Goal: Task Accomplishment & Management: Manage account settings

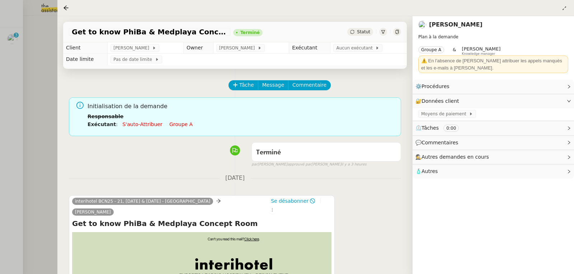
click at [14, 41] on div at bounding box center [287, 137] width 574 height 274
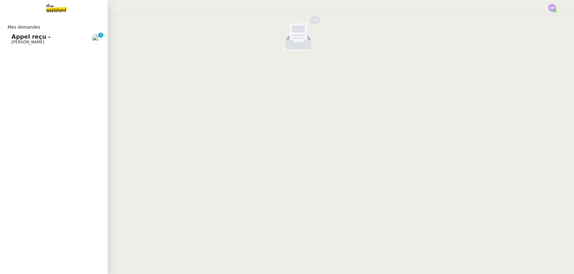
click at [16, 39] on span "Appel reçu -" at bounding box center [30, 36] width 39 height 7
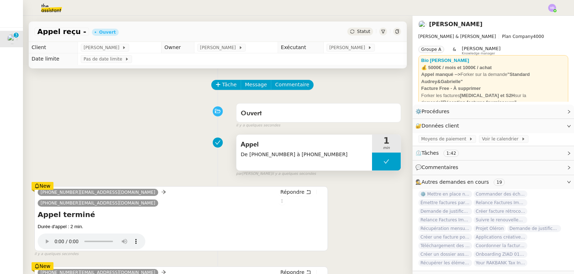
click at [319, 146] on span "Appel" at bounding box center [304, 144] width 127 height 11
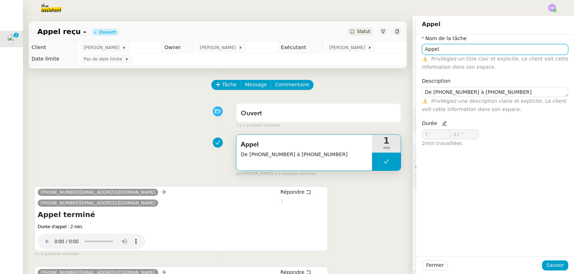
click at [458, 54] on input "Appel" at bounding box center [495, 49] width 146 height 10
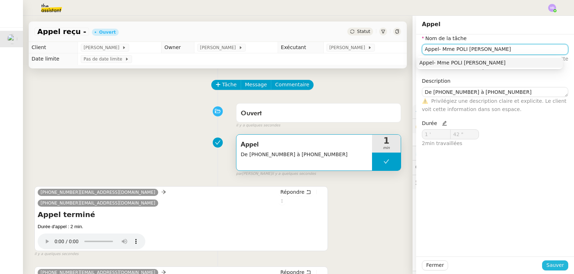
type input "Appel- Mme POLI Cléophé"
click at [553, 267] on span "Sauver" at bounding box center [555, 265] width 18 height 8
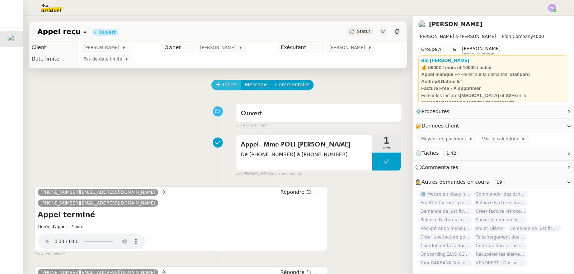
click at [224, 86] on span "Tâche" at bounding box center [229, 85] width 15 height 8
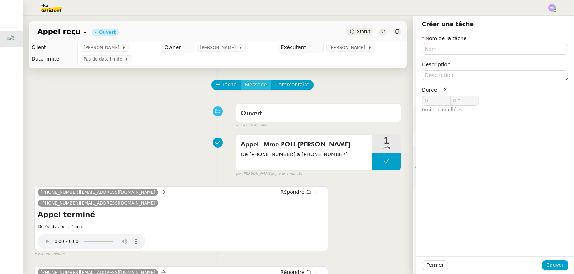
click at [245, 84] on span "Message" at bounding box center [256, 85] width 22 height 8
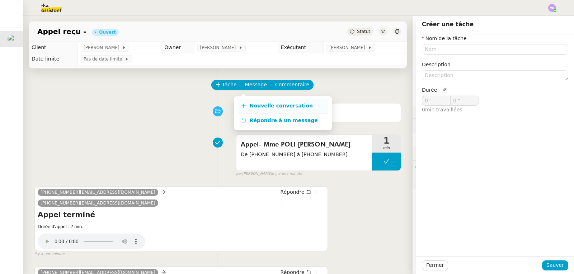
click at [254, 106] on span "Nouvelle conversation" at bounding box center [281, 106] width 63 height 6
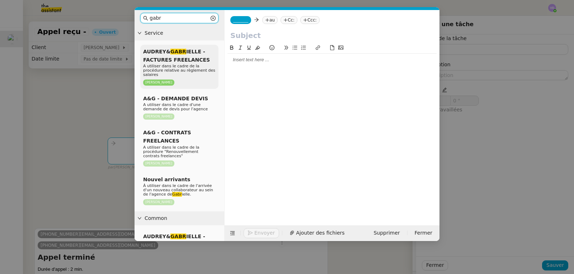
type input "gabr"
click at [191, 63] on span "AUDREY& GABR IELLE - FACTURES FREELANCES" at bounding box center [176, 56] width 67 height 14
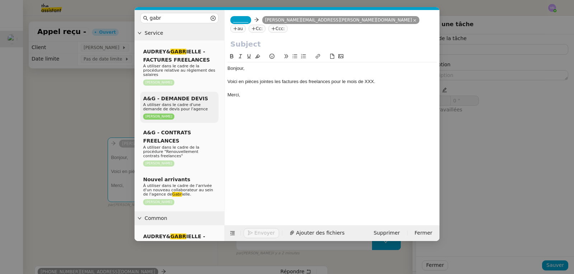
click at [177, 103] on span "A utiliser dans le cadre d'une demande de devis pour l'agence" at bounding box center [175, 107] width 65 height 9
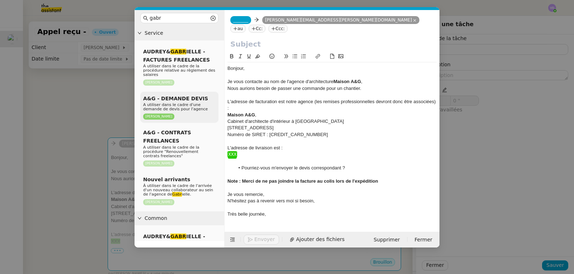
scroll to position [36, 0]
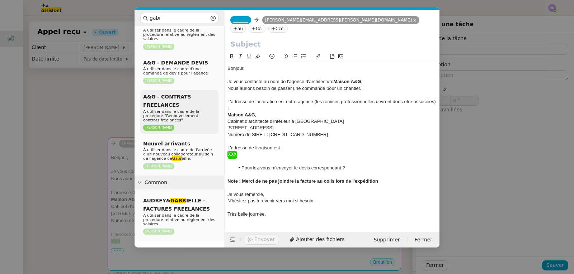
click at [183, 109] on span "A utiliser dans le cadre de la procédure "Renouvellement contrats freelances"" at bounding box center [171, 115] width 56 height 13
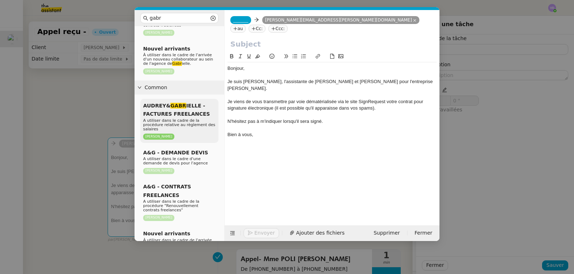
scroll to position [157, 0]
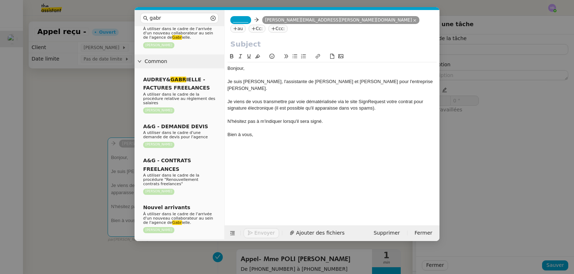
click at [141, 244] on icon at bounding box center [139, 246] width 4 height 4
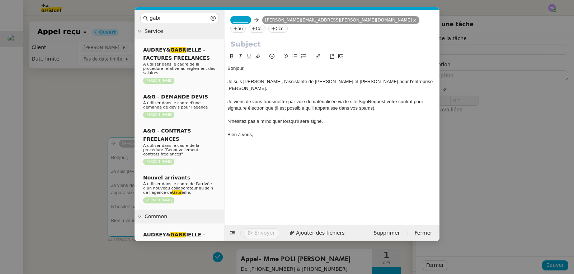
scroll to position [0, 0]
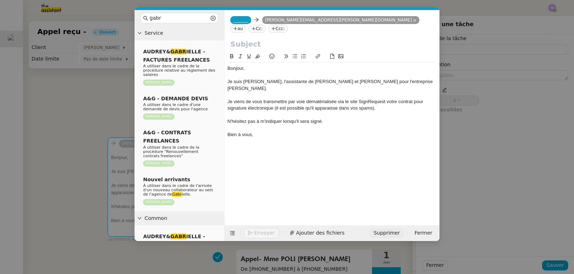
click at [399, 236] on span "Supprimer" at bounding box center [386, 233] width 26 height 8
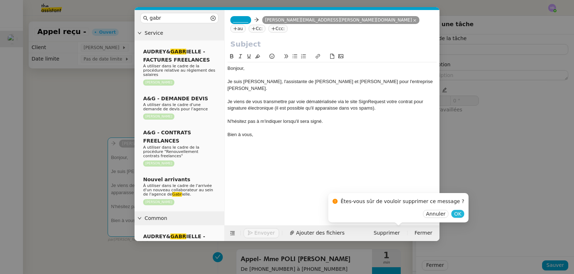
click at [454, 214] on span "OK" at bounding box center [457, 213] width 7 height 7
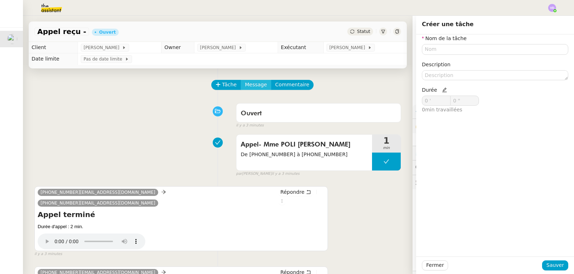
click at [245, 86] on span "Message" at bounding box center [256, 85] width 22 height 8
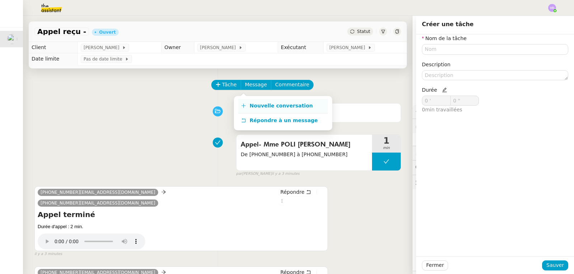
click at [254, 103] on span "Nouvelle conversation" at bounding box center [281, 106] width 63 height 6
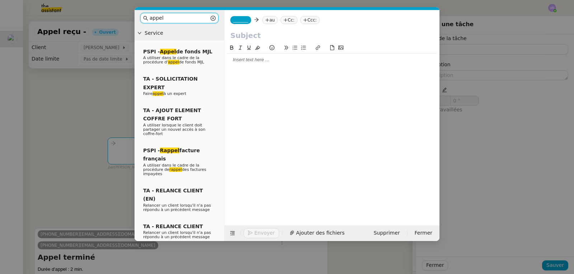
click at [173, 17] on input "appel" at bounding box center [180, 18] width 60 height 8
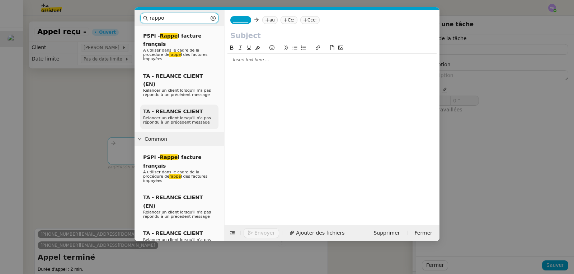
scroll to position [24, 0]
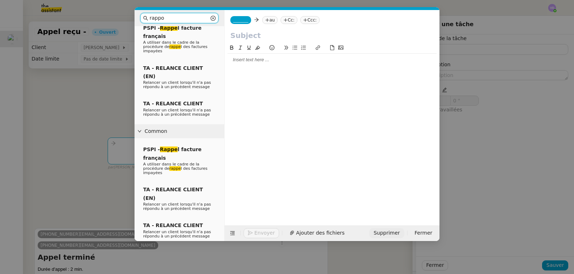
type input "rappo"
click at [391, 232] on span "Supprimer" at bounding box center [386, 233] width 26 height 8
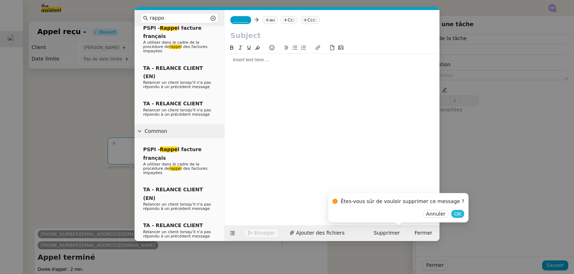
click at [451, 213] on button "OK" at bounding box center [457, 214] width 13 height 8
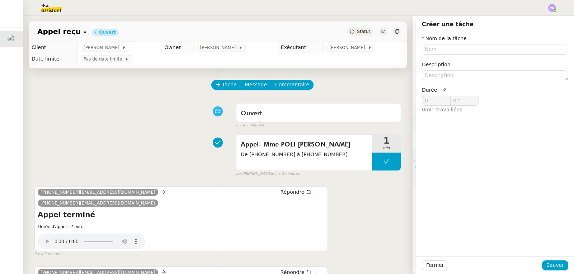
click at [554, 8] on img at bounding box center [552, 8] width 8 height 8
click at [532, 19] on span "Suivi" at bounding box center [526, 21] width 12 height 6
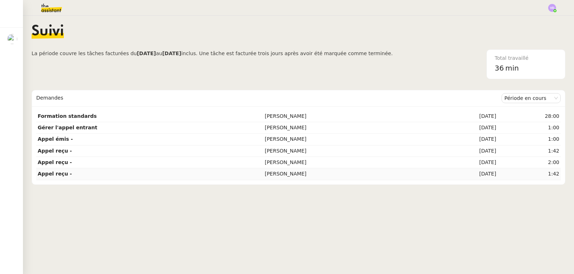
click at [263, 175] on td "[PERSON_NAME]" at bounding box center [344, 174] width 162 height 11
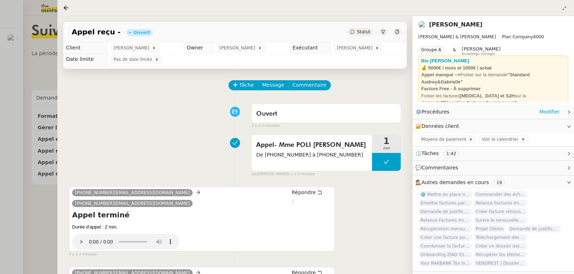
scroll to position [16, 0]
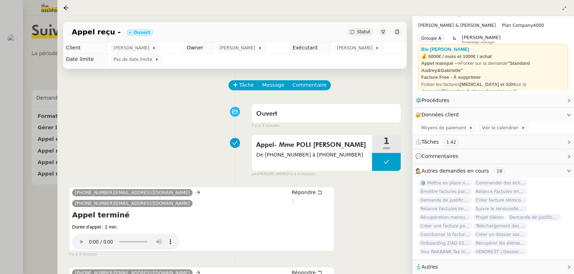
click at [446, 266] on span "🧴 Autres" at bounding box center [487, 267] width 144 height 8
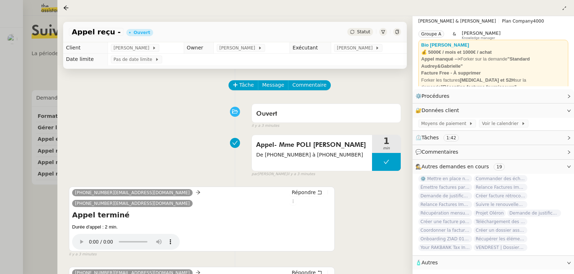
scroll to position [20, 0]
click at [552, 94] on link "Modifier" at bounding box center [549, 96] width 20 height 8
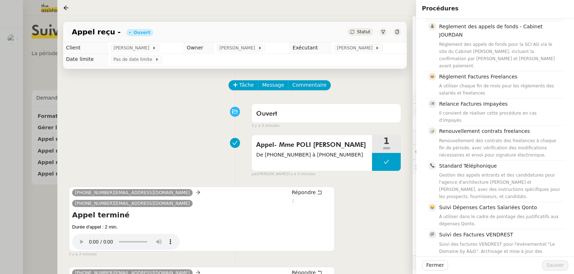
scroll to position [717, 0]
click at [473, 171] on div "Gestion des appels entrants et des candidatures pour l'agence d'architecture Au…" at bounding box center [499, 185] width 121 height 29
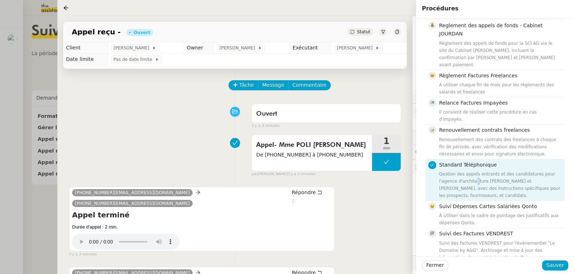
click at [440, 271] on div "Fermer Sauver" at bounding box center [495, 266] width 158 height 18
click at [440, 266] on span "Fermer" at bounding box center [435, 265] width 18 height 8
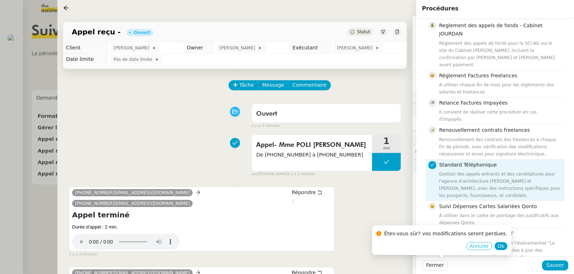
click at [469, 247] on span "Annuler" at bounding box center [478, 246] width 19 height 7
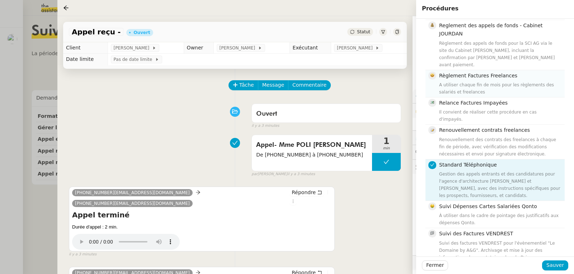
scroll to position [466, 0]
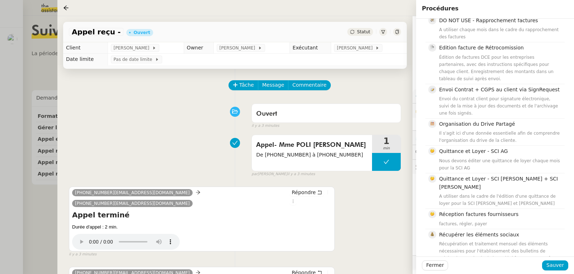
click at [340, 195] on div "33760744884@phone.theassistant.com 33980803252@phone.theassistant.com Répondre …" at bounding box center [235, 218] width 332 height 77
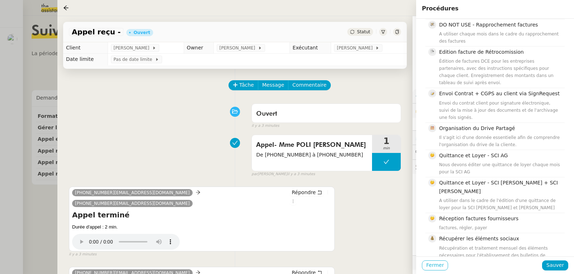
scroll to position [486, 0]
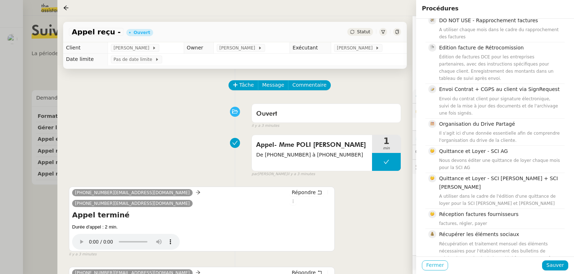
click at [430, 265] on span "Fermer" at bounding box center [435, 265] width 18 height 8
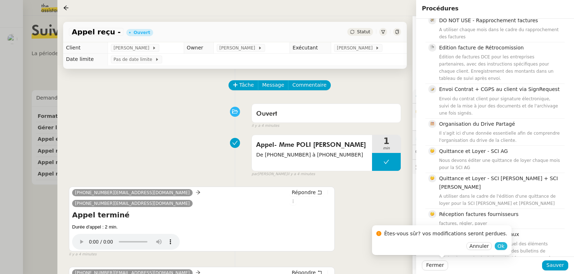
click at [497, 246] on span "Ok" at bounding box center [500, 246] width 7 height 7
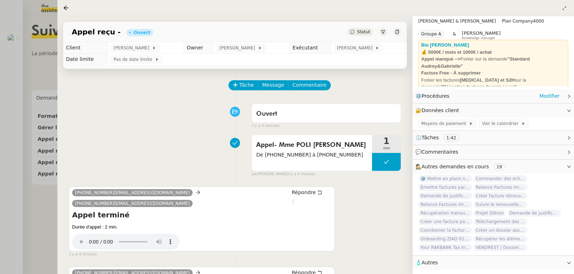
click at [567, 94] on icon at bounding box center [569, 96] width 4 height 4
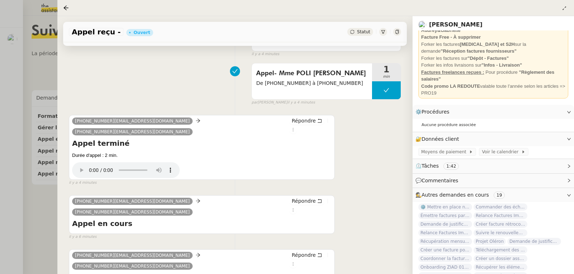
scroll to position [33, 0]
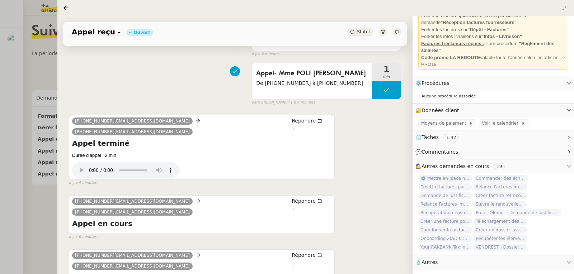
click at [443, 152] on span "Commentaires" at bounding box center [439, 152] width 37 height 6
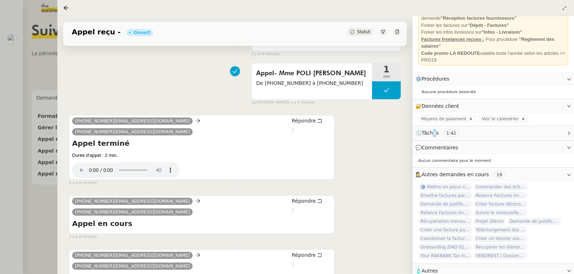
click at [434, 136] on span "Tâches" at bounding box center [429, 133] width 17 height 6
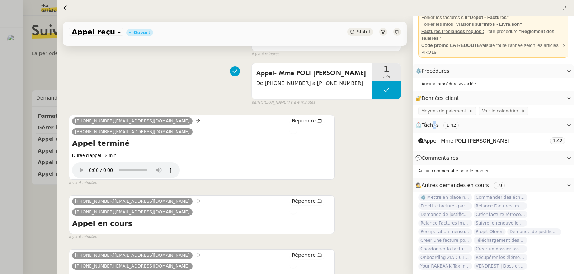
scroll to position [64, 0]
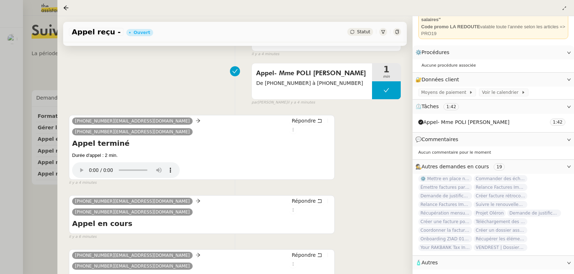
click at [42, 198] on div at bounding box center [287, 137] width 574 height 274
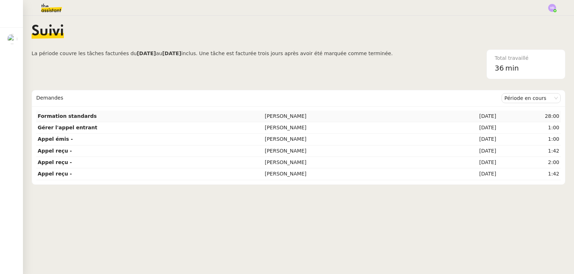
click at [102, 117] on td "Formation standards" at bounding box center [149, 116] width 227 height 11
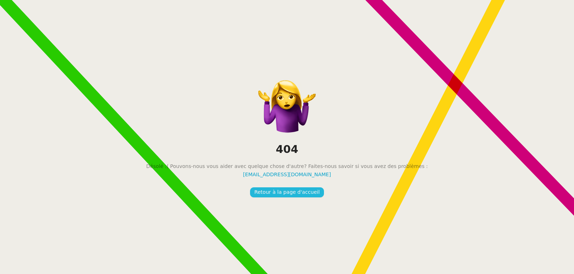
click at [267, 192] on span "Retour à la page d'accueil" at bounding box center [286, 192] width 65 height 8
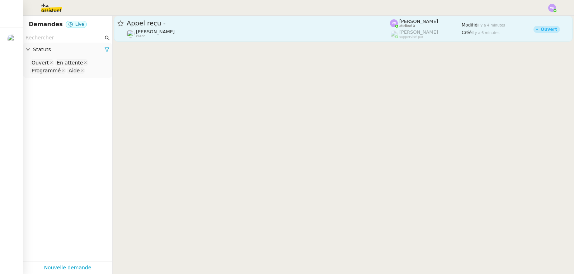
click at [140, 23] on span "Appel reçu -" at bounding box center [258, 23] width 263 height 6
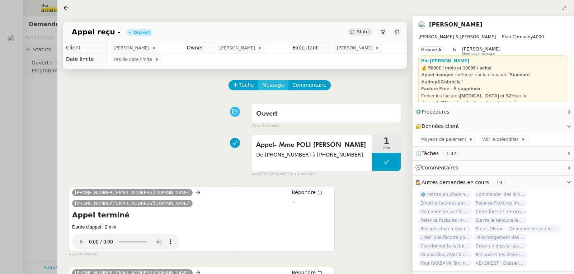
click at [266, 85] on span "Message" at bounding box center [273, 85] width 22 height 8
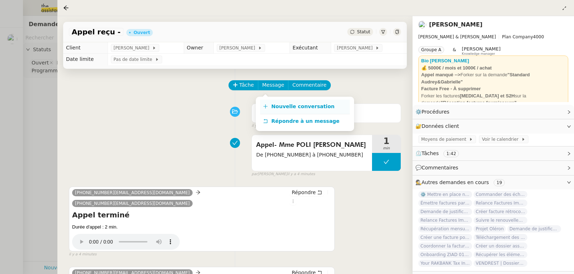
click at [274, 108] on span "Nouvelle conversation" at bounding box center [302, 107] width 63 height 6
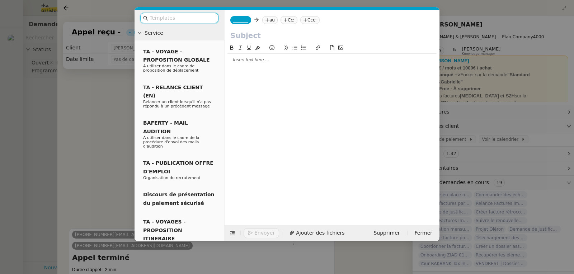
click at [240, 20] on span "_______" at bounding box center [240, 20] width 15 height 5
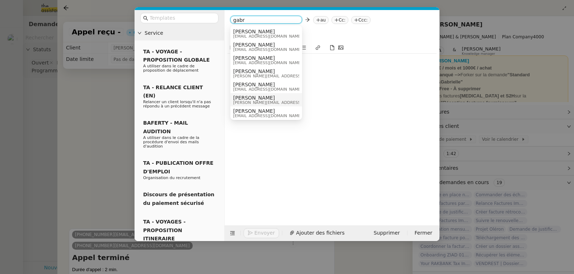
type input "gabr"
click at [266, 101] on span "[PERSON_NAME][EMAIL_ADDRESS][DOMAIN_NAME]" at bounding box center [284, 103] width 102 height 4
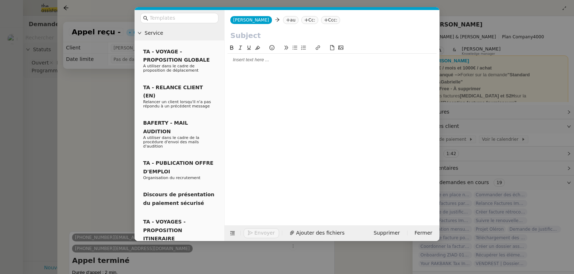
click at [286, 21] on icon at bounding box center [288, 20] width 4 height 4
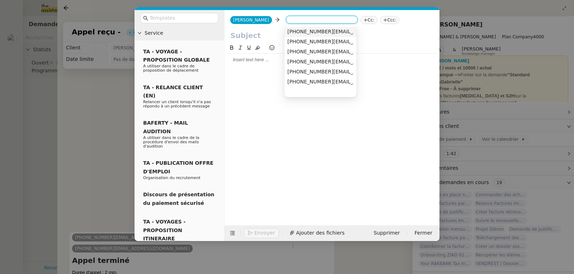
click at [277, 21] on icon at bounding box center [277, 19] width 5 height 5
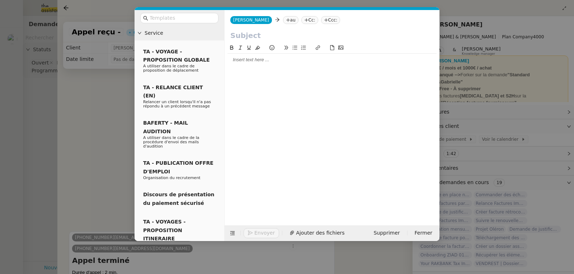
click at [271, 39] on input "text" at bounding box center [331, 35] width 203 height 11
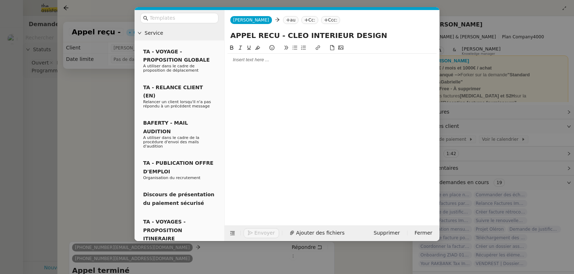
type input "APPEL RECU - CLEO INTERIEUR DESIGN"
click at [263, 23] on span "[PERSON_NAME]" at bounding box center [251, 20] width 36 height 5
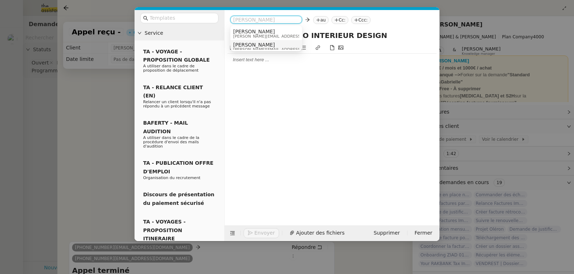
scroll to position [4, 0]
click at [273, 41] on span "Camille" at bounding box center [284, 41] width 102 height 6
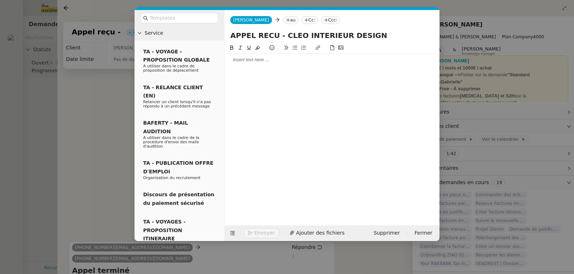
click at [283, 20] on nz-tag "au" at bounding box center [290, 20] width 15 height 8
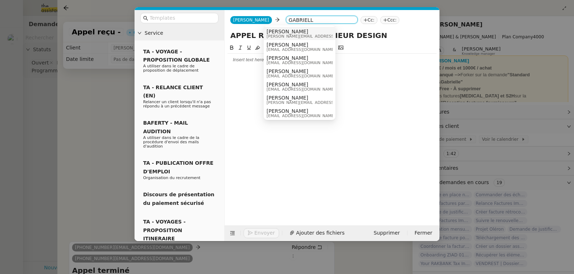
type input "GABRIELL"
click at [274, 35] on span "[PERSON_NAME][EMAIL_ADDRESS][DOMAIN_NAME]" at bounding box center [317, 36] width 102 height 4
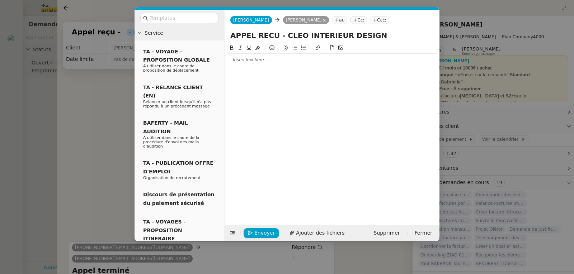
click at [337, 21] on icon at bounding box center [337, 20] width 0 height 4
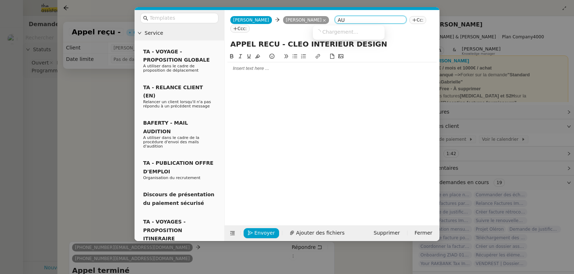
type input "A"
type input "audrey@audreyetga"
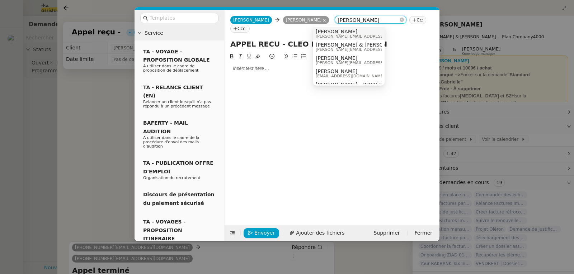
drag, startPoint x: 365, startPoint y: 21, endPoint x: 316, endPoint y: 22, distance: 49.5
click at [337, 22] on input "audrey@audreyetga" at bounding box center [370, 20] width 66 height 7
type input "audrey@audreyetgabriel"
click at [351, 35] on span "audrey@audreyetgabrielle.com" at bounding box center [367, 36] width 102 height 4
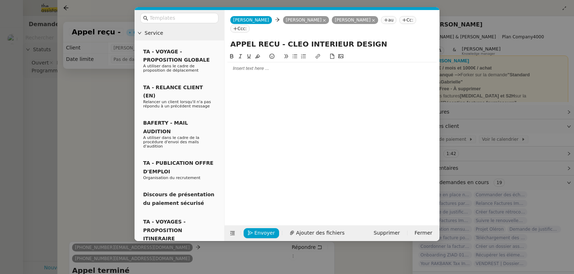
click at [323, 68] on div at bounding box center [331, 133] width 209 height 162
click at [300, 66] on div at bounding box center [331, 133] width 209 height 162
click at [287, 63] on div at bounding box center [331, 68] width 209 height 12
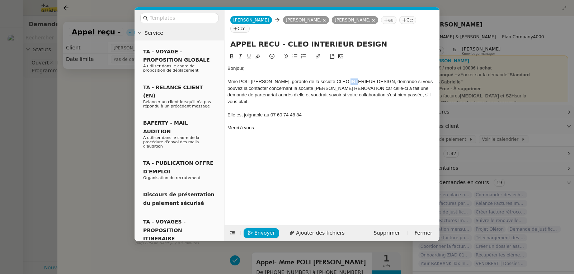
drag, startPoint x: 355, startPoint y: 72, endPoint x: 346, endPoint y: 72, distance: 9.0
click at [346, 79] on div "Mme POLI Cléophé, gérante de la société CLEO INTERIEUR DESIGN, demande si vous …" at bounding box center [331, 92] width 209 height 27
click at [268, 79] on div "Mme POLI Cléophé, gérante de la société CLEO INTERIOR DESIGN, demande si vous p…" at bounding box center [331, 92] width 209 height 27
drag, startPoint x: 335, startPoint y: 37, endPoint x: 320, endPoint y: 38, distance: 14.7
click at [320, 39] on input "APPEL RECU - CLEO INTERIEUR DESIGN" at bounding box center [331, 44] width 203 height 11
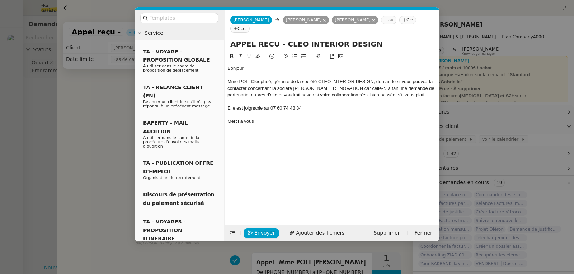
type input "APPEL RECU - CLEO INTERIOR DESIGN"
click at [240, 21] on span "Camille" at bounding box center [251, 20] width 36 height 5
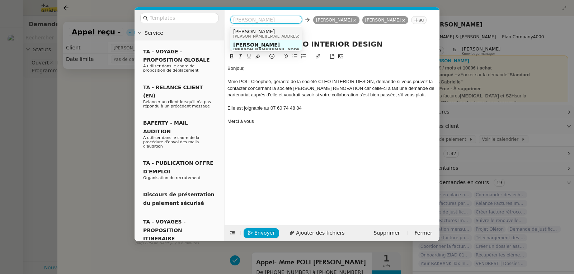
click at [262, 35] on span "[PERSON_NAME][EMAIL_ADDRESS][DOMAIN_NAME]" at bounding box center [284, 36] width 102 height 4
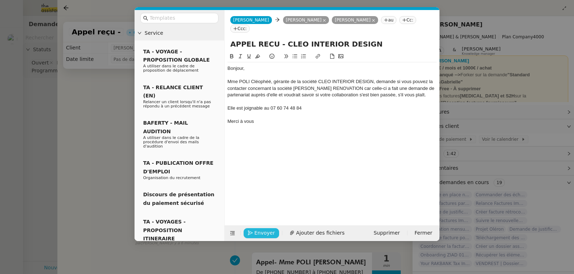
click at [264, 232] on span "Envoyer" at bounding box center [264, 233] width 20 height 8
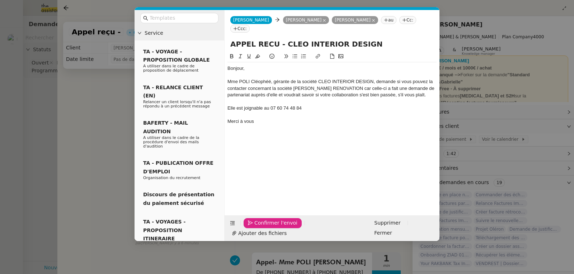
click at [264, 227] on span "Confirmer l'envoi" at bounding box center [275, 223] width 43 height 8
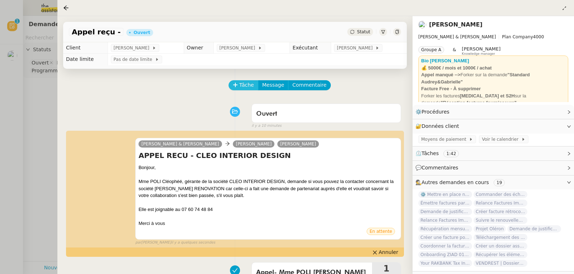
click at [241, 85] on span "Tâche" at bounding box center [246, 85] width 15 height 8
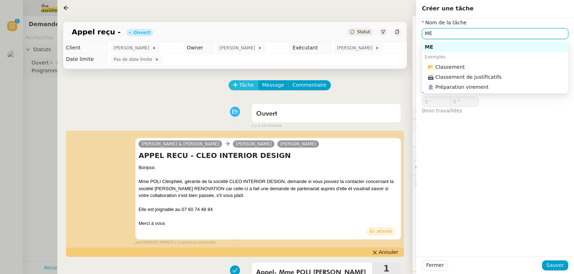
type input "M"
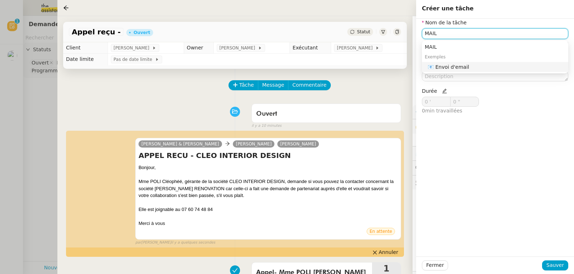
click at [441, 65] on div "📧 Envoi d'email" at bounding box center [496, 67] width 138 height 6
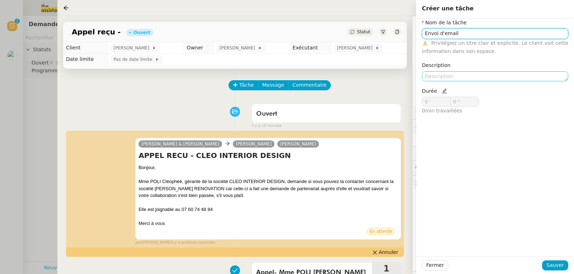
type input "Envoi d'email"
click at [440, 75] on textarea at bounding box center [495, 76] width 146 height 10
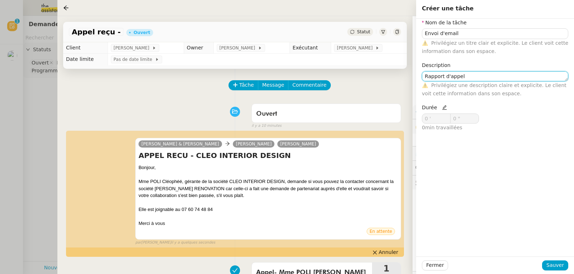
type textarea "Rapport d'appel"
click at [442, 106] on icon at bounding box center [444, 107] width 5 height 5
drag, startPoint x: 432, startPoint y: 118, endPoint x: 420, endPoint y: 119, distance: 12.6
click at [420, 119] on div "Durée 0 ' 0 " 0 min travaillées" at bounding box center [457, 121] width 76 height 34
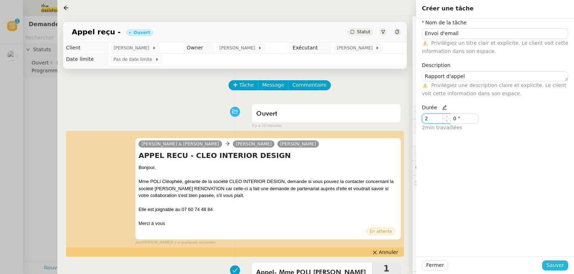
type input "2 '"
click at [552, 264] on span "Sauver" at bounding box center [555, 265] width 18 height 8
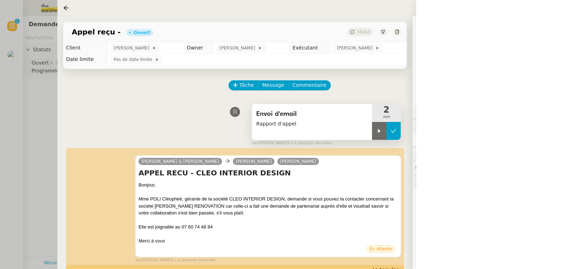
click at [390, 131] on icon at bounding box center [393, 131] width 6 height 6
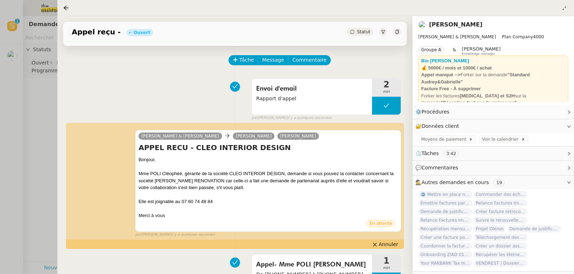
scroll to position [72, 0]
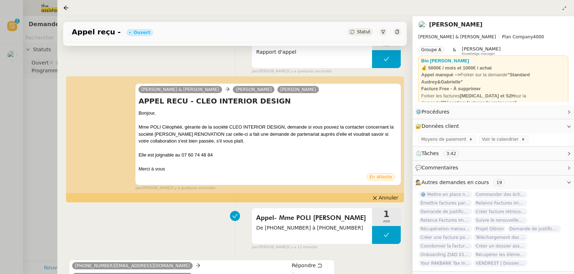
click at [34, 100] on div at bounding box center [287, 137] width 574 height 274
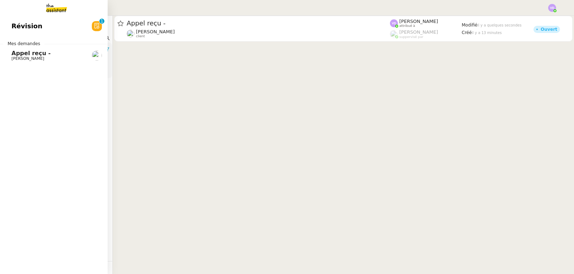
drag, startPoint x: 15, startPoint y: 55, endPoint x: 93, endPoint y: 79, distance: 81.3
click at [15, 55] on span "Appel reçu -" at bounding box center [30, 53] width 39 height 7
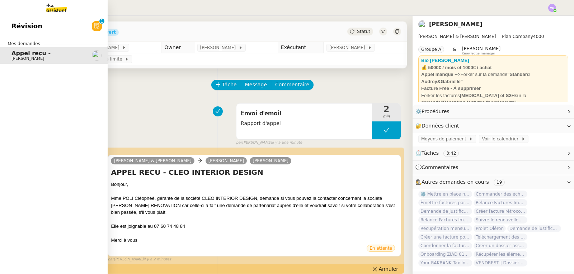
click at [17, 28] on span "Révision" at bounding box center [26, 26] width 31 height 11
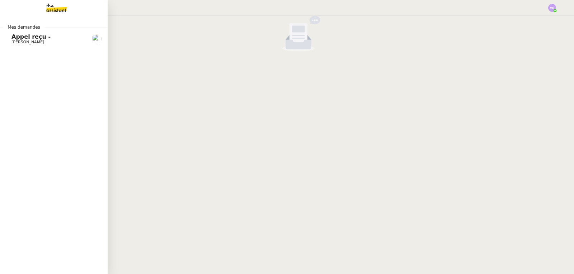
drag, startPoint x: 16, startPoint y: 42, endPoint x: 84, endPoint y: 90, distance: 82.7
click at [16, 42] on span "[PERSON_NAME]" at bounding box center [27, 42] width 33 height 5
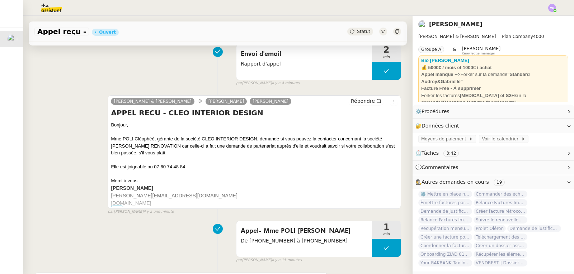
scroll to position [72, 0]
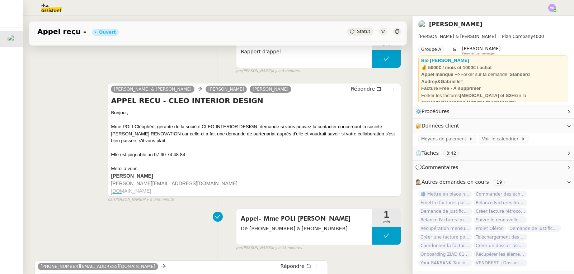
click at [115, 195] on span "•••" at bounding box center [117, 196] width 13 height 5
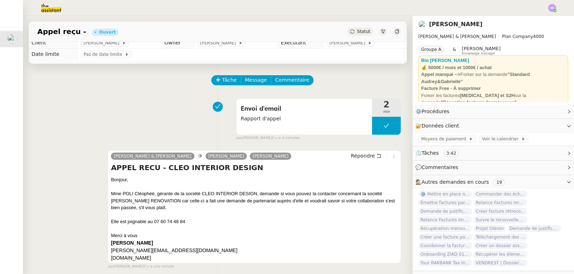
scroll to position [0, 0]
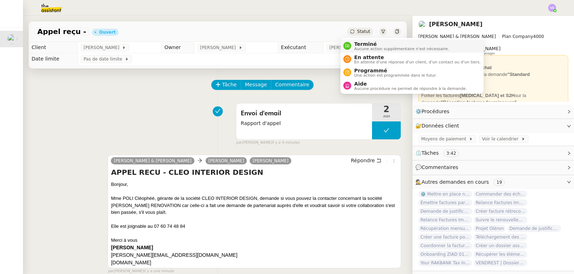
click at [365, 43] on span "Terminé" at bounding box center [401, 44] width 95 height 6
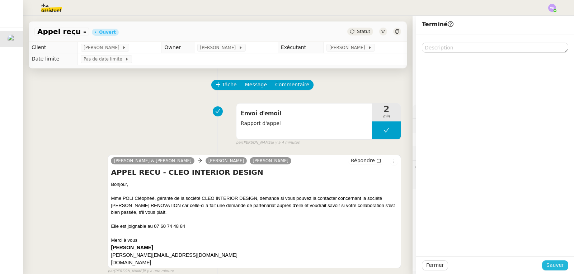
click at [552, 261] on button "Sauver" at bounding box center [555, 266] width 26 height 10
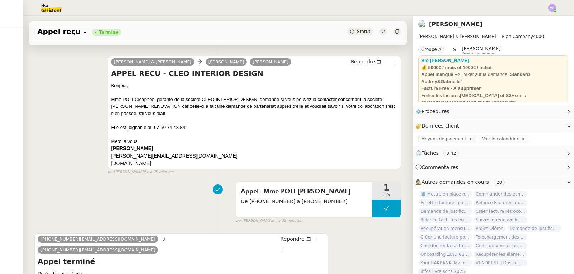
scroll to position [143, 0]
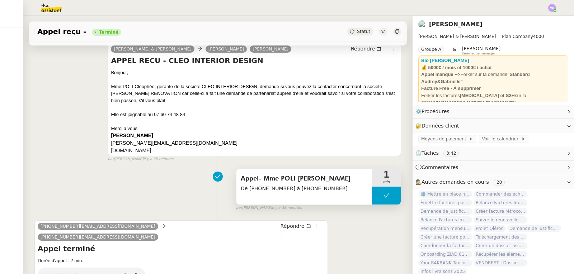
click at [257, 183] on span "Appel- Mme POLI Cléophé" at bounding box center [304, 179] width 127 height 11
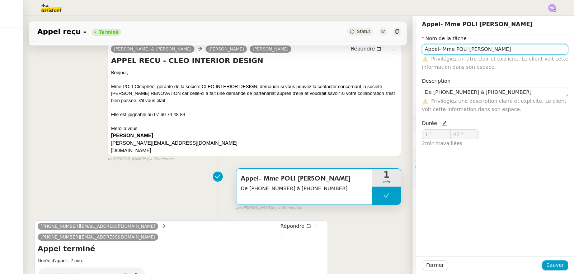
click at [432, 52] on input "Appel- Mme POLI Cléophé" at bounding box center [495, 49] width 146 height 10
click at [422, 50] on input "- Mme POLI Cléophé" at bounding box center [495, 49] width 146 height 10
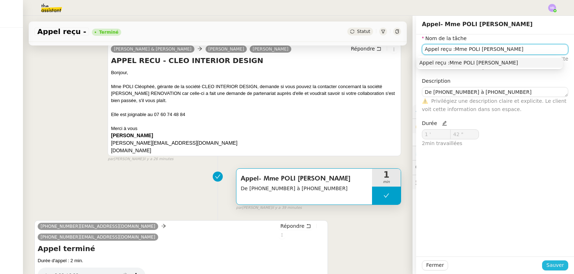
type input "Appel reçu :Mme POLI Cléophé"
click at [556, 269] on span "Sauver" at bounding box center [555, 265] width 18 height 8
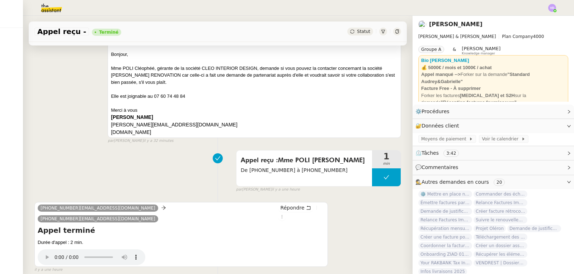
scroll to position [215, 0]
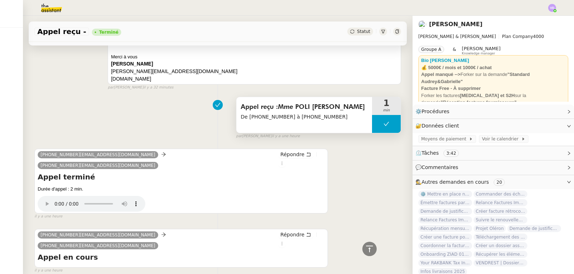
click at [314, 123] on div "Appel reçu :Mme POLI Cléophé De +33760744884 à +33184800520" at bounding box center [304, 115] width 136 height 36
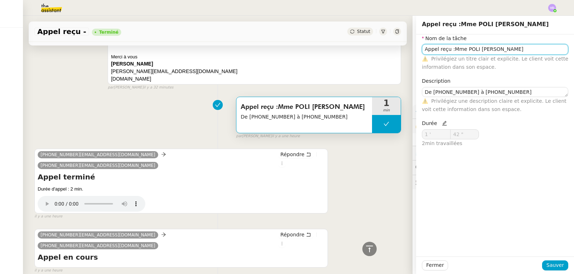
click at [496, 52] on input "Appel reçu :Mme POLI Cléophé" at bounding box center [495, 49] width 146 height 10
type input "Appel reçu :Mme POLI Cléophée"
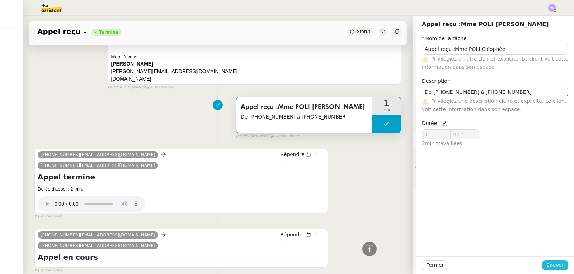
click at [549, 270] on span "Sauver" at bounding box center [555, 265] width 18 height 8
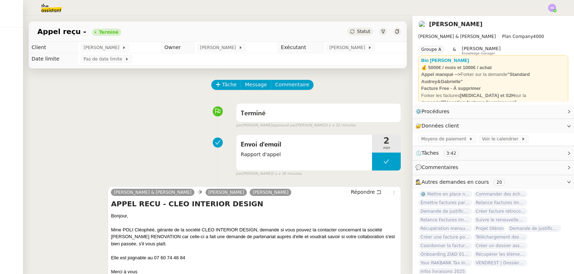
click at [70, 33] on span "Appel reçu -" at bounding box center [61, 31] width 49 height 7
click at [73, 30] on span "Appel reçu -" at bounding box center [61, 31] width 49 height 7
click at [65, 32] on span "Appel reçu -" at bounding box center [61, 31] width 49 height 7
click at [70, 35] on span "Appel reçu -" at bounding box center [61, 31] width 49 height 7
click at [76, 33] on span "Appel reçu -" at bounding box center [61, 31] width 49 height 7
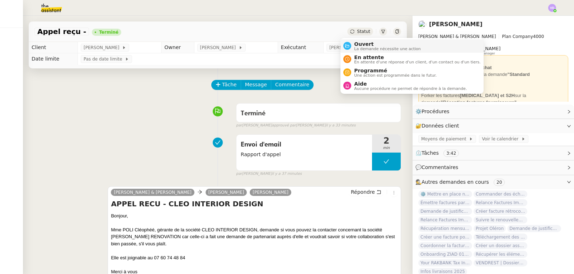
click at [359, 47] on span "La demande nécessite une action" at bounding box center [387, 49] width 67 height 4
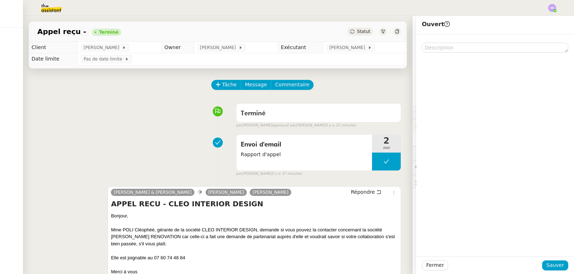
click at [114, 38] on div "Appel reçu - Terminé Statut" at bounding box center [218, 32] width 378 height 20
click at [103, 33] on div "Terminé" at bounding box center [108, 32] width 19 height 4
click at [55, 37] on div "Appel reçu - Terminé Statut" at bounding box center [218, 32] width 378 height 20
click at [57, 34] on span "Appel reçu -" at bounding box center [61, 31] width 49 height 7
click at [128, 93] on div "Tâche Message Commentaire" at bounding box center [217, 88] width 366 height 17
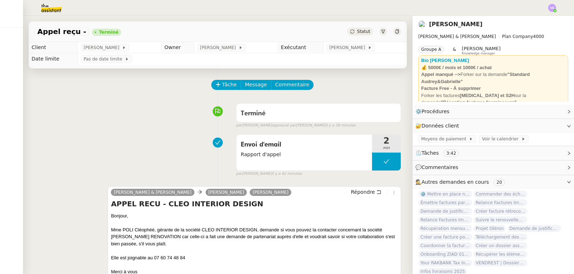
click at [54, 32] on span "Appel reçu -" at bounding box center [61, 31] width 49 height 7
click at [66, 31] on span "Appel reçu -" at bounding box center [61, 31] width 49 height 7
click at [77, 32] on span "Appel reçu -" at bounding box center [61, 31] width 49 height 7
click at [65, 31] on span "Appel reçu -" at bounding box center [64, 31] width 54 height 7
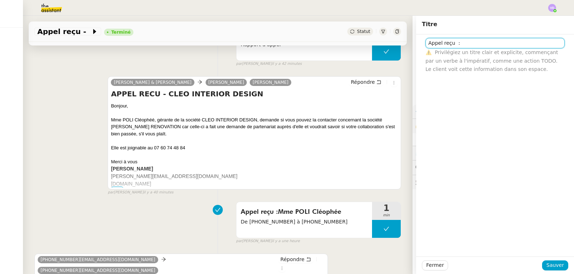
scroll to position [179, 0]
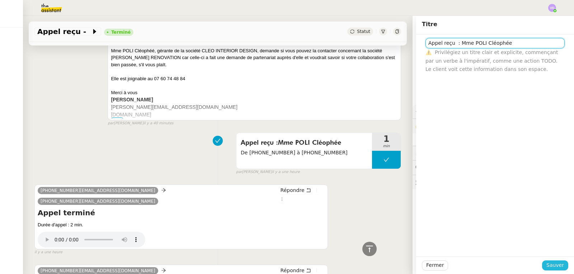
type input "Appel reçu : Mme POLI Cléophée"
click at [552, 270] on span "Sauver" at bounding box center [555, 265] width 18 height 8
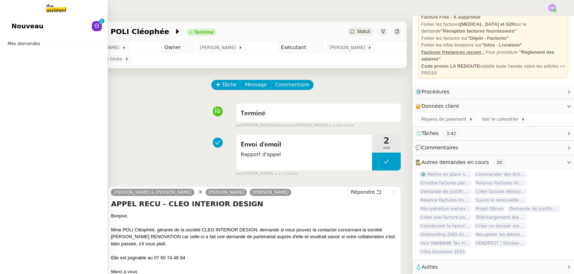
click at [34, 26] on span "Nouveau" at bounding box center [27, 26] width 32 height 11
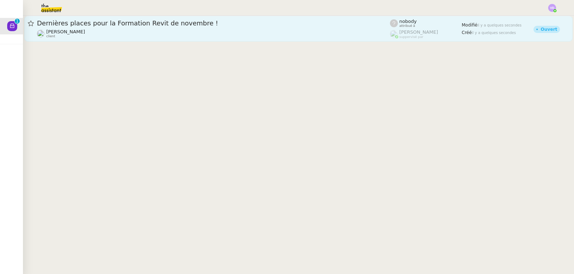
click at [137, 32] on div "[PERSON_NAME] client" at bounding box center [213, 33] width 353 height 9
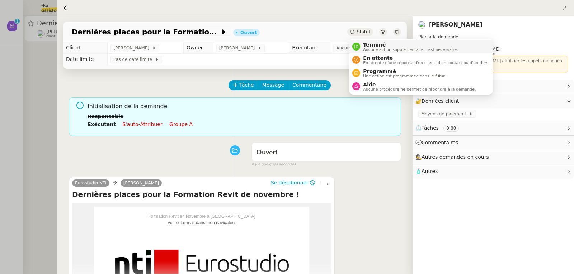
click at [369, 43] on span "Terminé" at bounding box center [410, 45] width 95 height 6
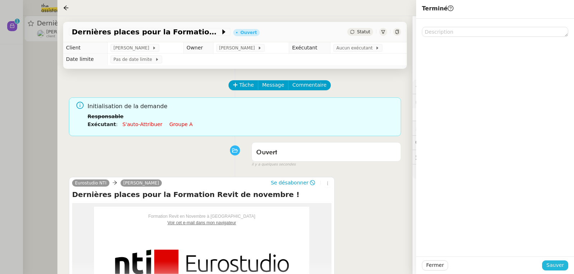
click at [549, 265] on span "Sauver" at bounding box center [555, 265] width 18 height 8
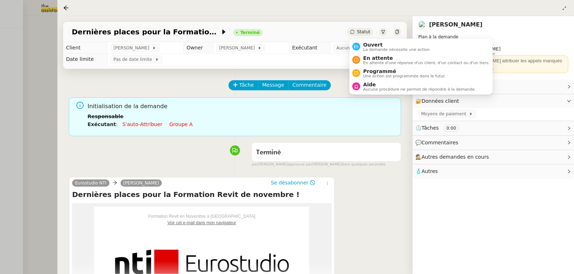
click at [354, 31] on icon at bounding box center [352, 32] width 4 height 4
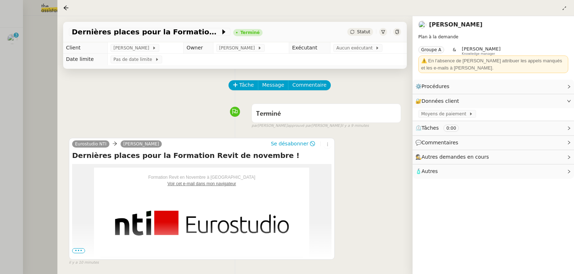
click at [33, 55] on div at bounding box center [287, 137] width 574 height 274
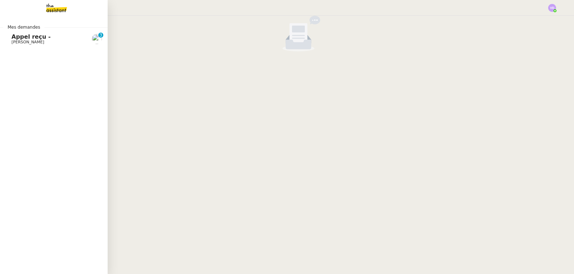
drag, startPoint x: 23, startPoint y: 38, endPoint x: 96, endPoint y: 66, distance: 78.7
click at [23, 38] on span "Appel reçu -" at bounding box center [30, 36] width 39 height 7
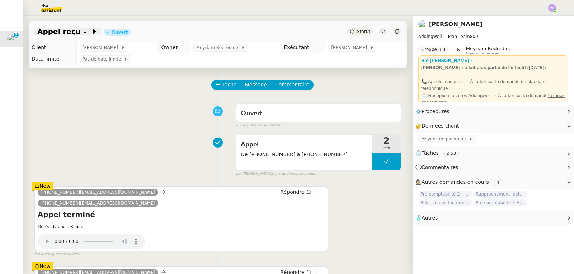
click at [62, 33] on span "Appel reçu -" at bounding box center [64, 31] width 54 height 7
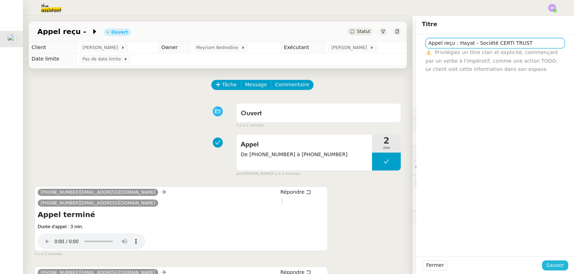
type input "Appel reçu : Hayat - Société CERTI TRUST"
click at [557, 264] on span "Sauver" at bounding box center [555, 265] width 18 height 8
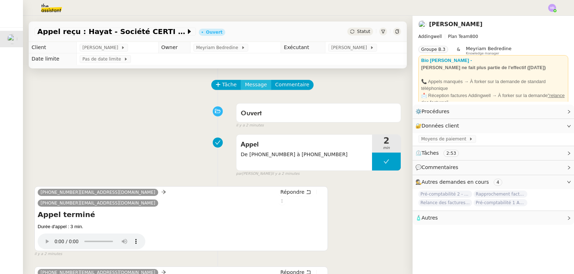
click at [247, 86] on span "Message" at bounding box center [256, 85] width 22 height 8
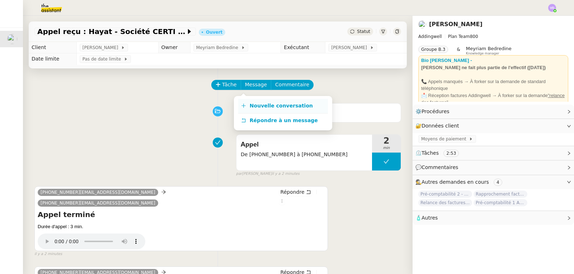
click at [256, 105] on span "Nouvelle conversation" at bounding box center [281, 106] width 63 height 6
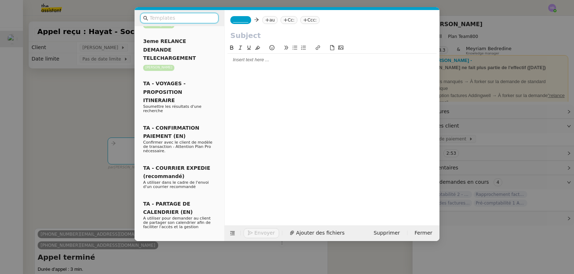
scroll to position [968, 0]
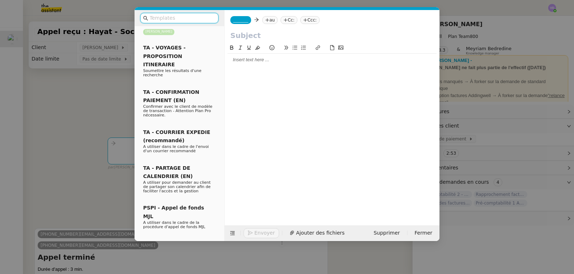
click at [171, 20] on input "text" at bounding box center [182, 18] width 65 height 8
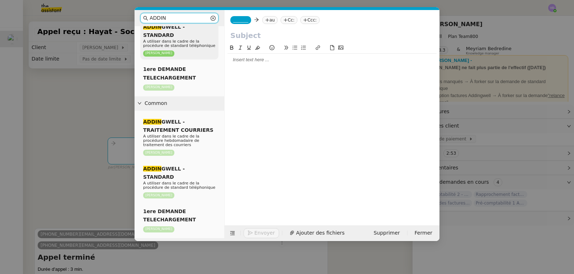
scroll to position [36, 0]
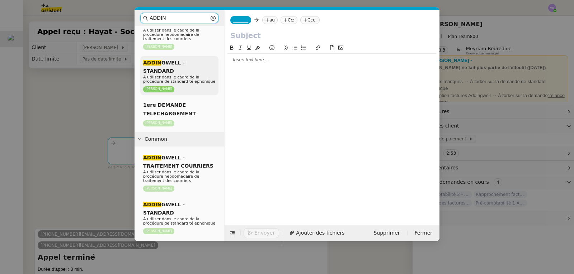
type input "ADDIN"
click at [183, 75] on span "A utiliser dans le cadre de la procédure de standard téléphonique" at bounding box center [179, 79] width 72 height 9
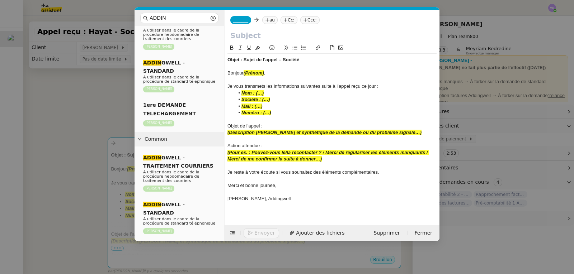
click at [254, 34] on input "text" at bounding box center [331, 35] width 203 height 11
click at [390, 234] on span "Supprimer" at bounding box center [386, 233] width 26 height 8
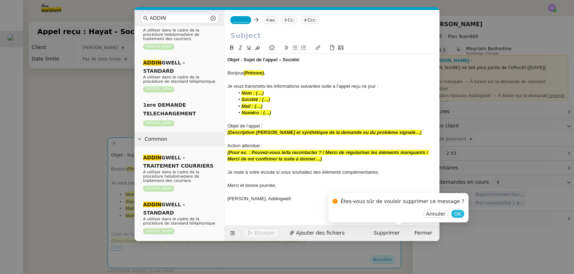
click at [454, 214] on span "OK" at bounding box center [457, 213] width 7 height 7
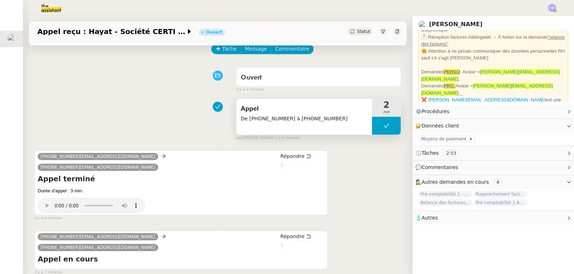
scroll to position [0, 0]
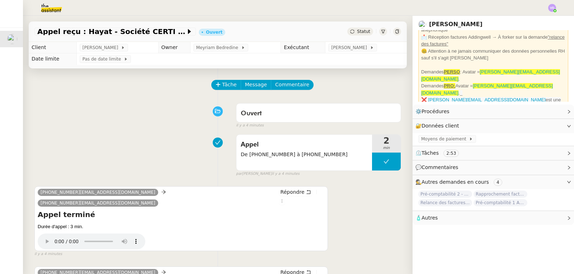
click at [55, 107] on div "Ouvert false il y a 4 minutes" at bounding box center [217, 114] width 366 height 29
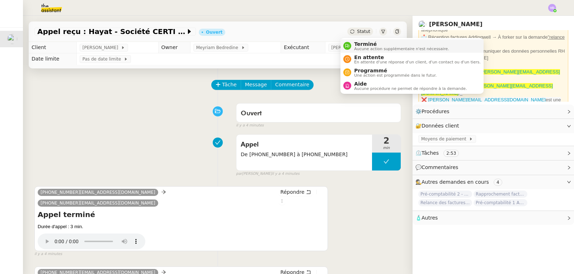
click at [362, 44] on span "Terminé" at bounding box center [401, 44] width 95 height 6
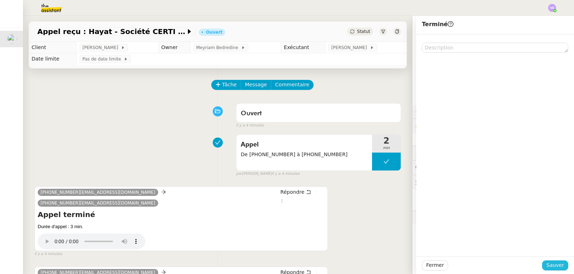
click at [557, 268] on span "Sauver" at bounding box center [555, 265] width 18 height 8
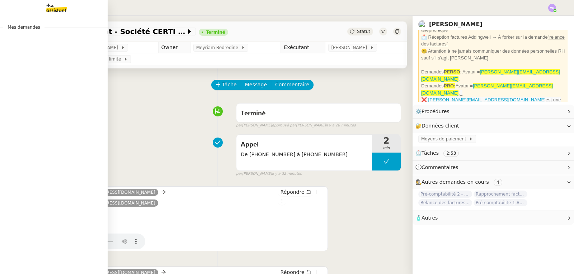
click at [52, 10] on img at bounding box center [51, 8] width 56 height 16
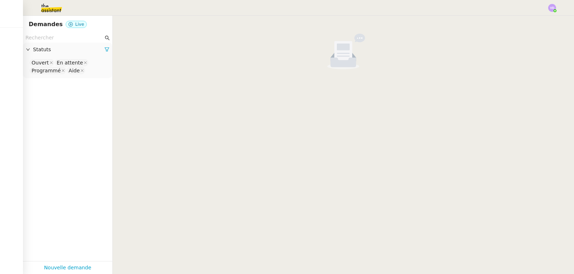
click at [90, 109] on app-tickets-filter "Statuts Ouvert En attente Programmé Aide" at bounding box center [67, 147] width 89 height 228
